Goal: Download file/media

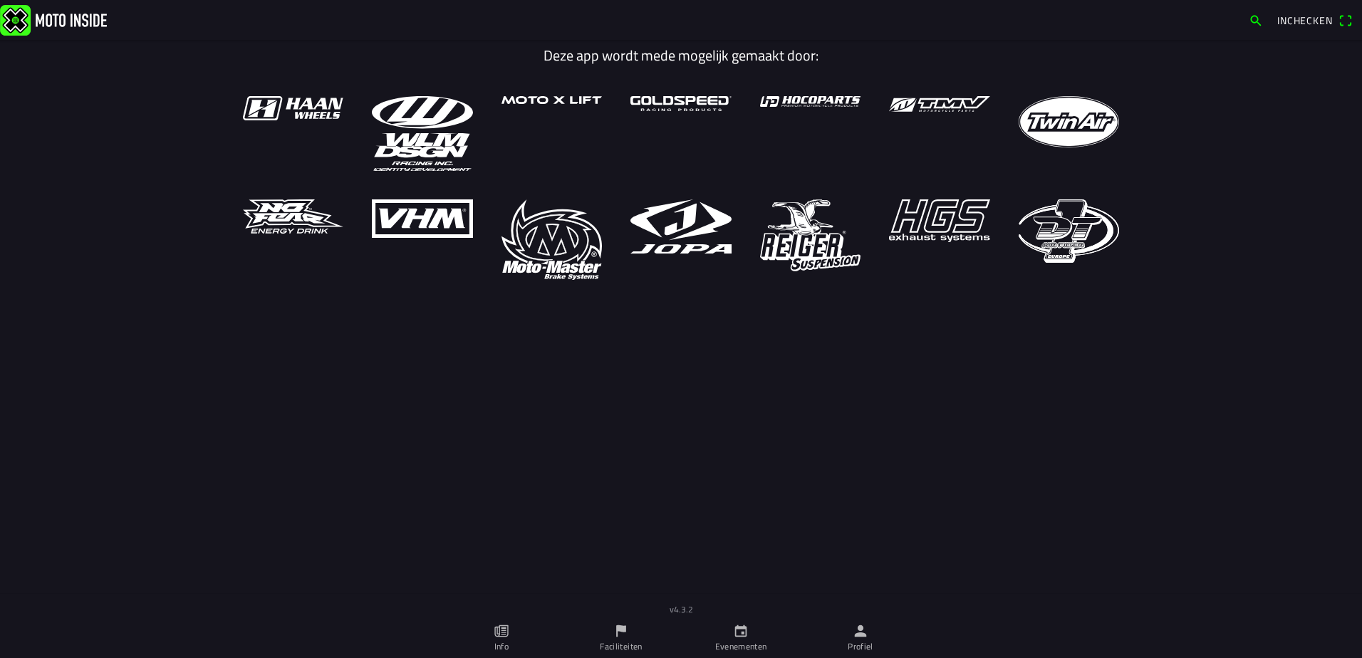
click at [868, 641] on ion-label "Profiel" at bounding box center [861, 646] width 26 height 13
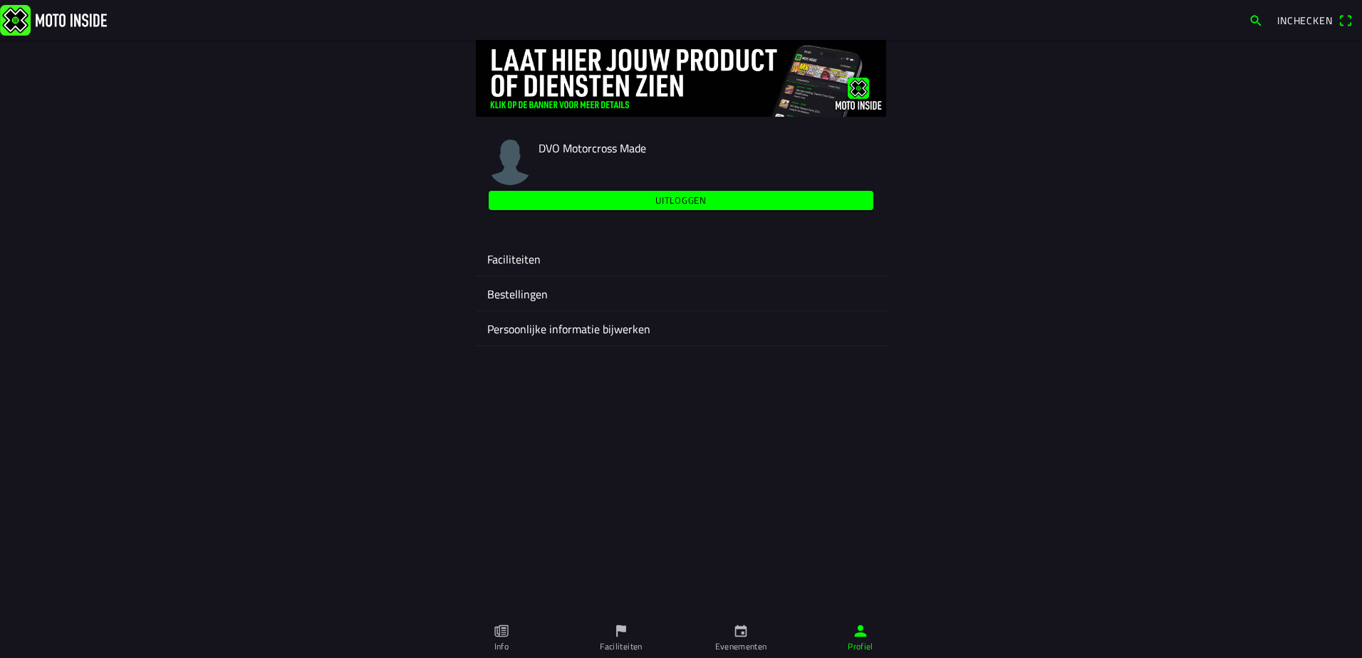
click at [521, 255] on ion-label "Faciliteiten" at bounding box center [681, 259] width 388 height 17
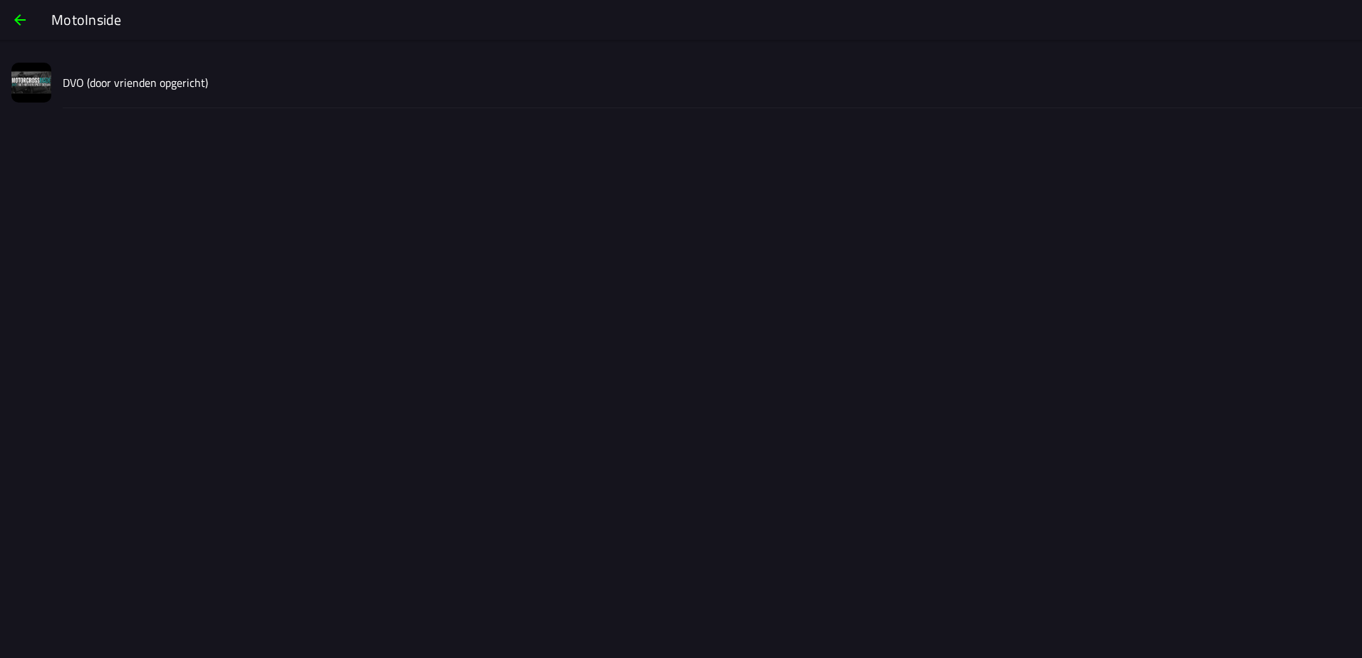
click at [0, 0] on slot "DVO (door vrienden opgericht)" at bounding box center [0, 0] width 0 height 0
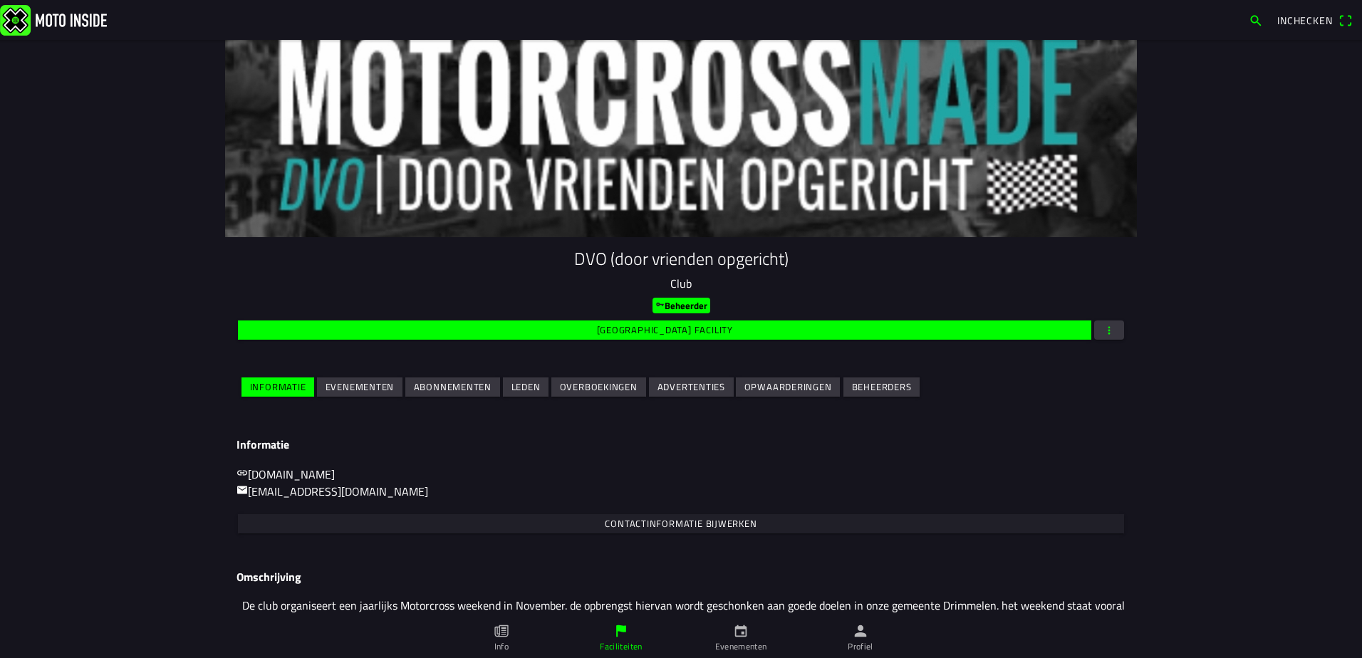
click at [0, 0] on slot "Evenementen" at bounding box center [0, 0] width 0 height 0
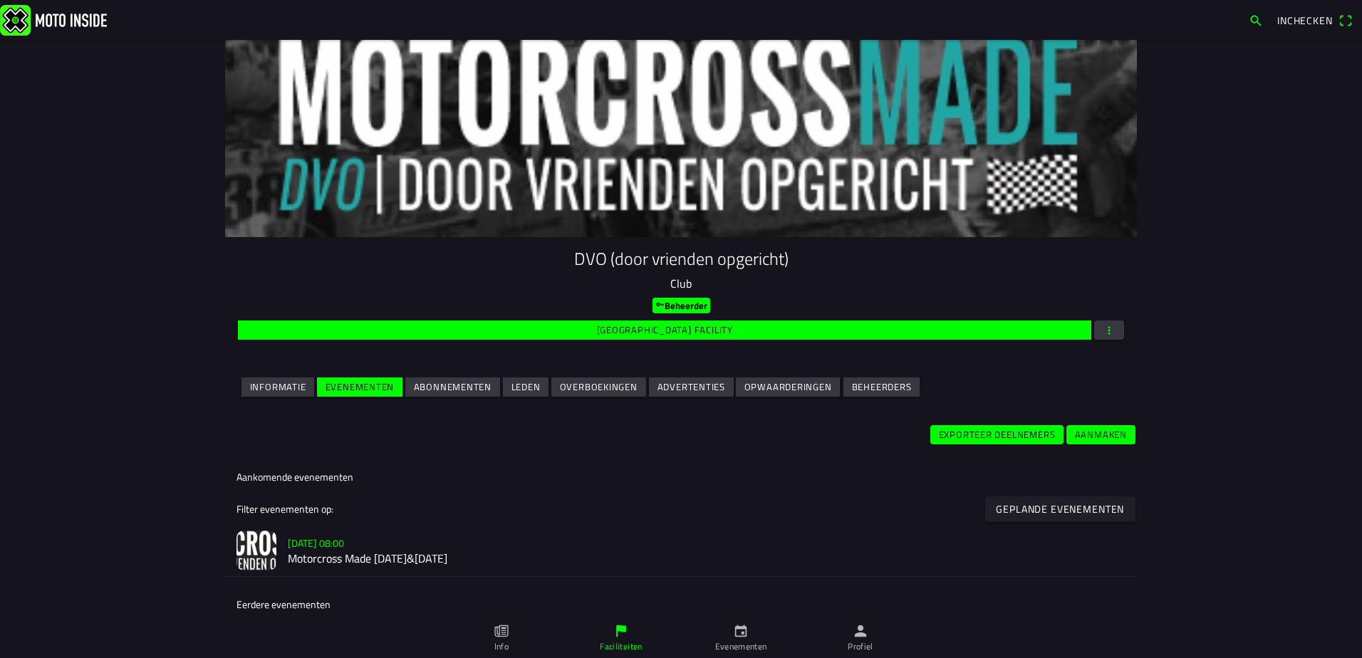
click at [395, 562] on h2 "Motorcross Made [DATE]&[DATE]" at bounding box center [707, 559] width 838 height 14
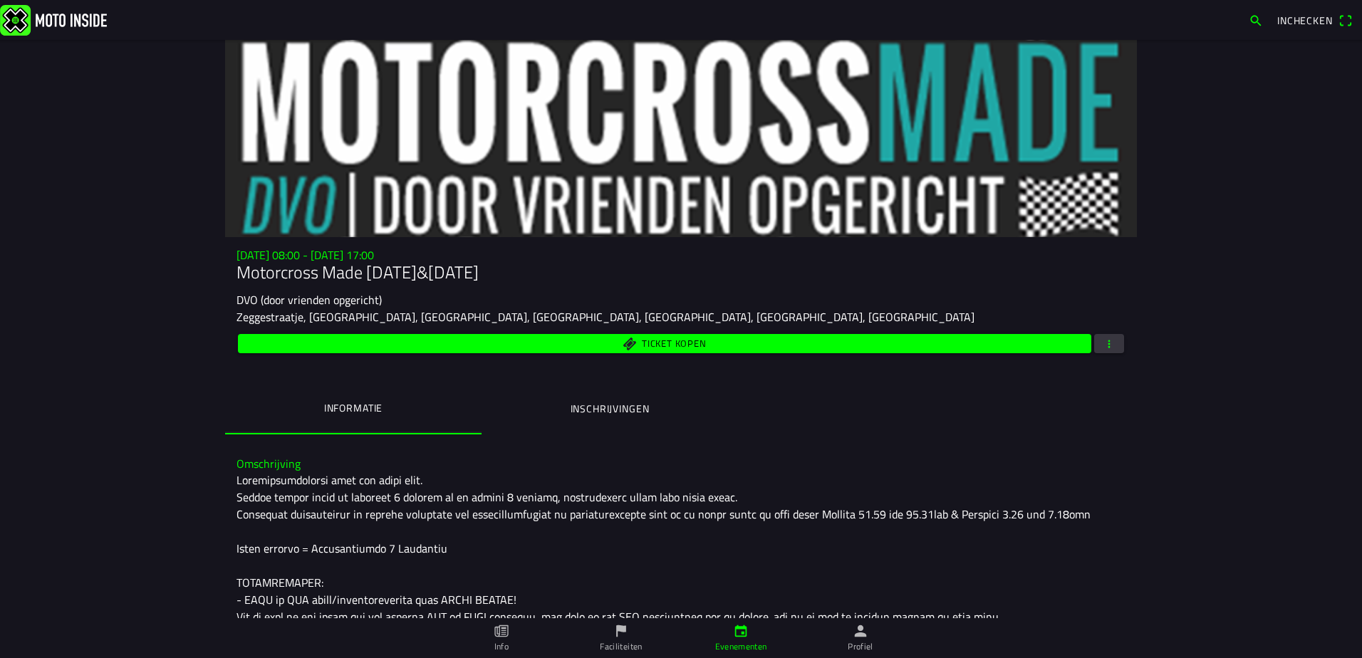
click at [1108, 341] on span "button" at bounding box center [1109, 343] width 13 height 19
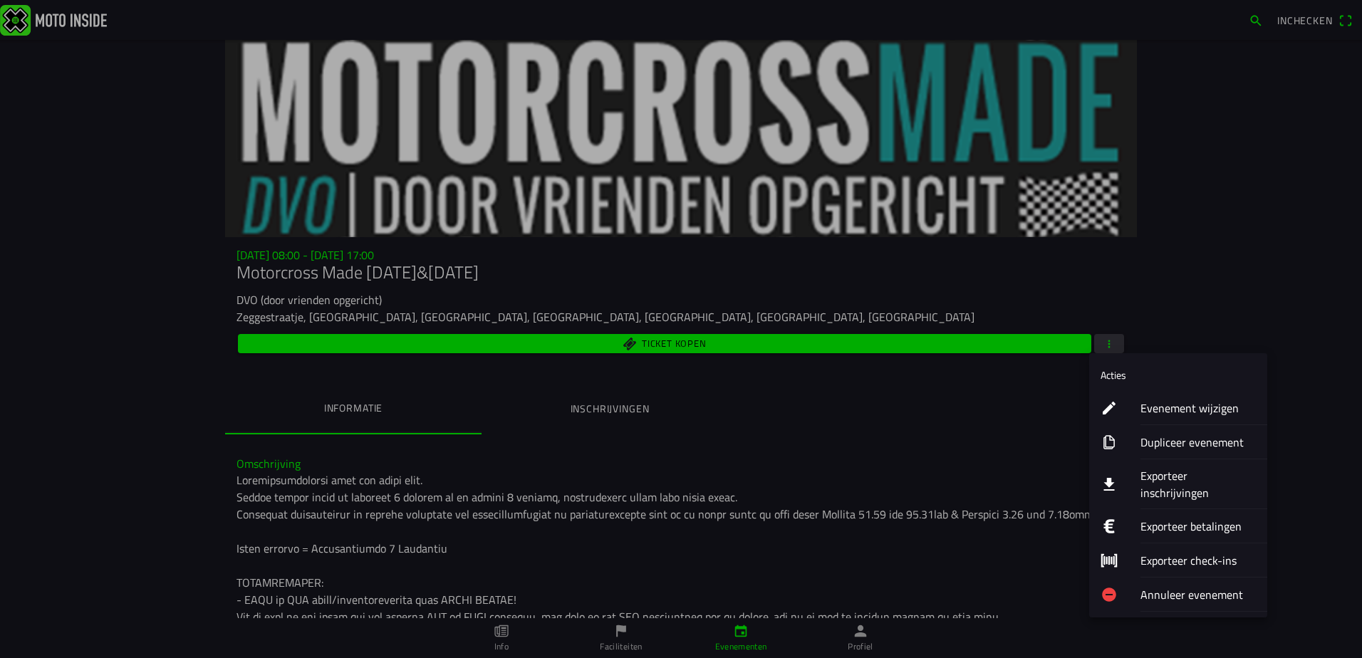
click at [1176, 472] on ion-label "Exporteer inschrijvingen" at bounding box center [1197, 484] width 115 height 34
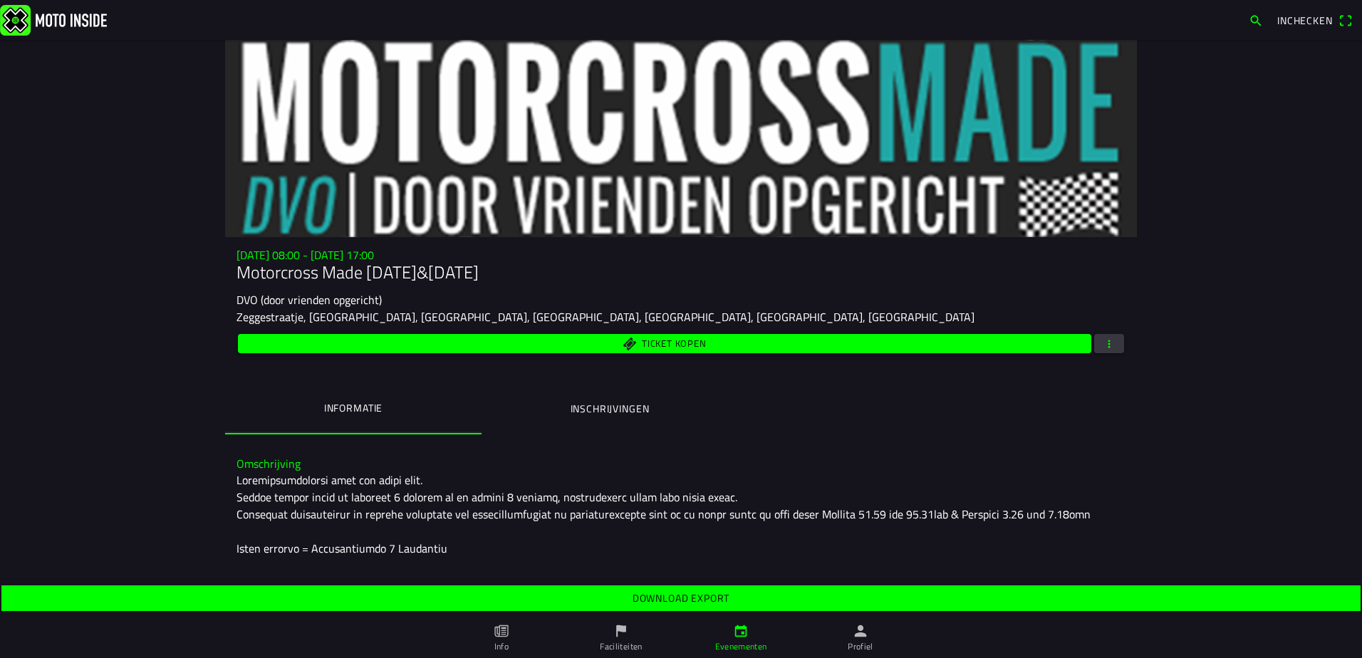
click at [0, 0] on slot "Download export" at bounding box center [0, 0] width 0 height 0
